Goal: Information Seeking & Learning: Learn about a topic

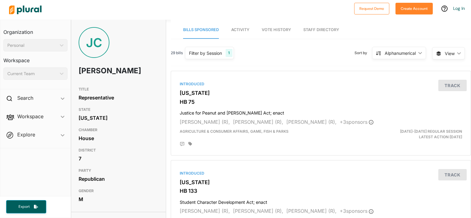
click at [241, 30] on span "Activity" at bounding box center [240, 29] width 18 height 5
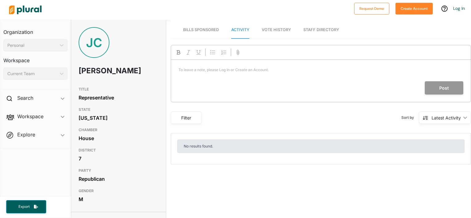
click at [186, 30] on span "Bills Sponsored" at bounding box center [201, 29] width 36 height 5
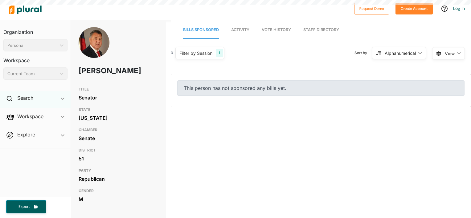
click at [60, 98] on div "Search ic_keyboard_arrow_down" at bounding box center [35, 99] width 70 height 17
click at [59, 98] on div "Search ic_keyboard_arrow_down" at bounding box center [35, 99] width 70 height 17
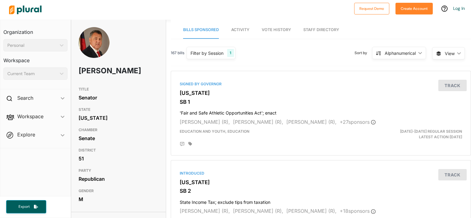
click at [62, 117] on span "Workspace ic_keyboard_arrow_down Members Bills Tags Saved Searches Activity" at bounding box center [35, 117] width 70 height 17
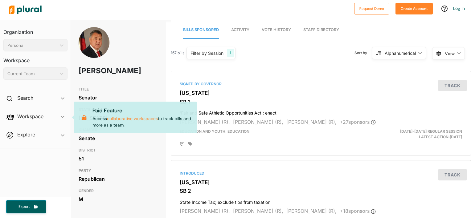
click at [60, 115] on span "Workspace ic_keyboard_arrow_down Members Bills Tags Saved Searches Activity Pai…" at bounding box center [35, 117] width 70 height 17
click at [60, 136] on span "Explore ic_keyboard_arrow_down Overview" at bounding box center [35, 136] width 70 height 17
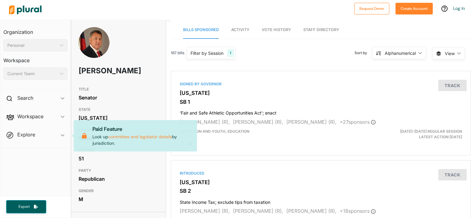
click at [63, 135] on span "Explore ic_keyboard_arrow_down Overview Paid Feature Look up committee and legi…" at bounding box center [35, 136] width 70 height 17
click at [109, 92] on h3 "TITLE" at bounding box center [119, 89] width 80 height 7
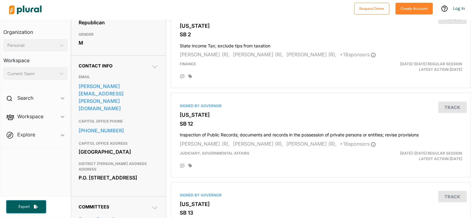
scroll to position [154, 0]
